Goal: Information Seeking & Learning: Learn about a topic

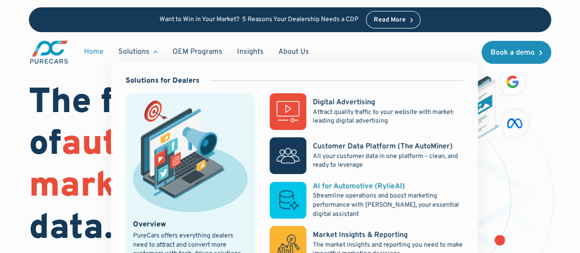
click at [353, 187] on div "AI for Automotive (RylieAI)" at bounding box center [359, 186] width 92 height 10
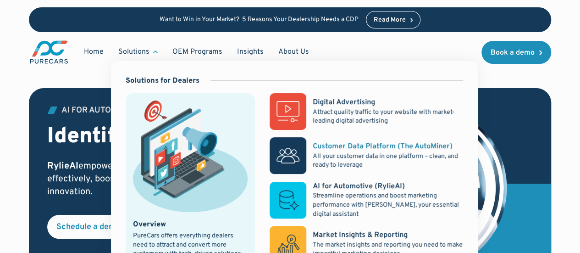
click at [334, 148] on div "Customer Data Platform (The AutoMiner)" at bounding box center [383, 146] width 140 height 10
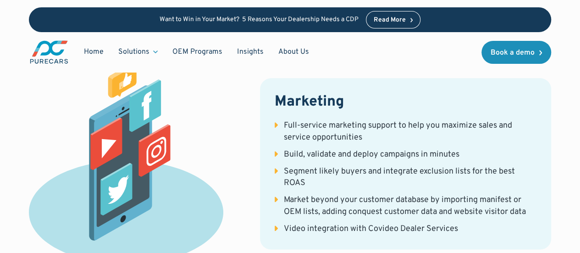
scroll to position [2243, 0]
